Goal: Task Accomplishment & Management: Manage account settings

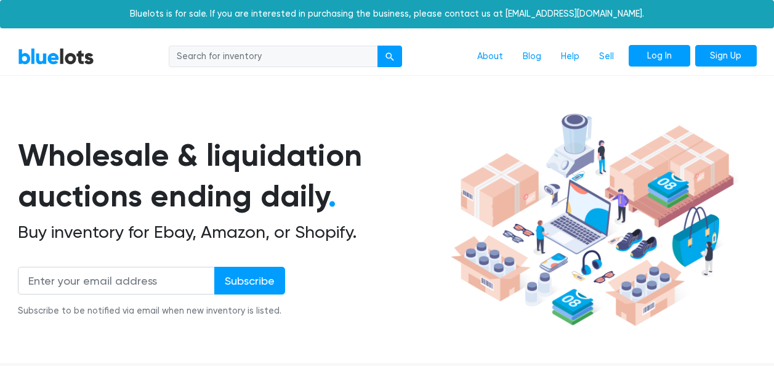
click at [643, 62] on link "Log In" at bounding box center [660, 56] width 62 height 22
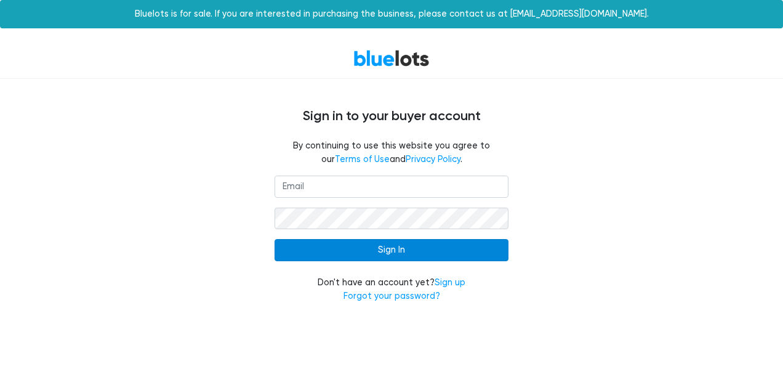
type input "Marquisewright203@gmail.com"
click at [383, 249] on input "Sign In" at bounding box center [392, 250] width 234 height 22
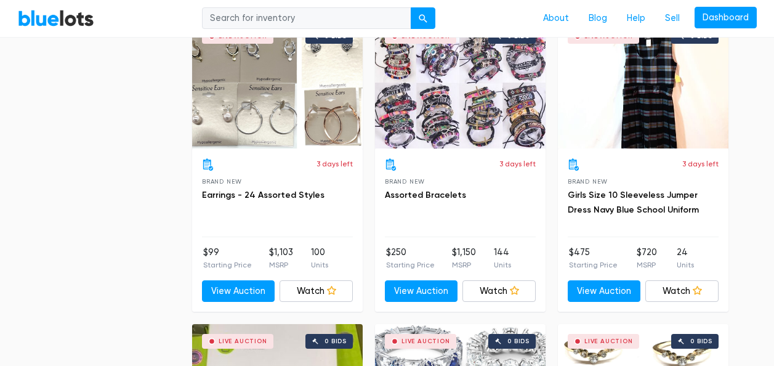
scroll to position [2895, 0]
